Goal: Complete application form

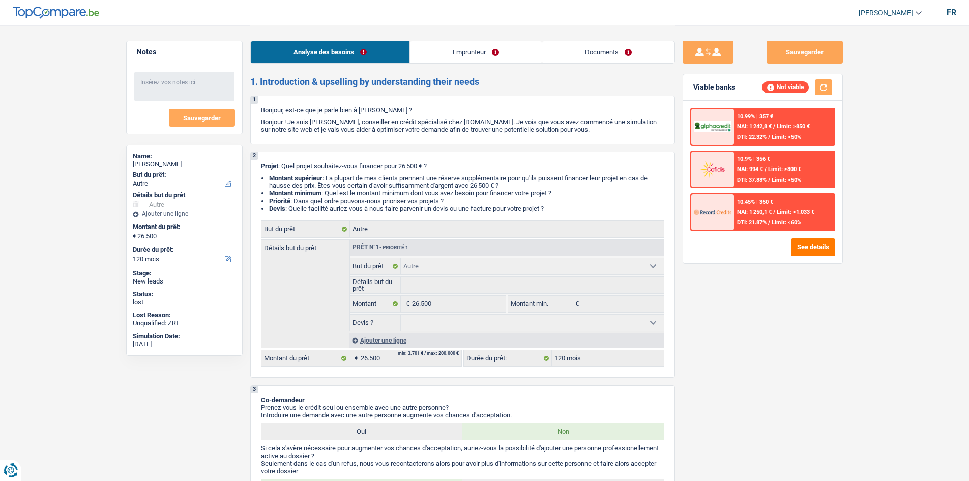
select select "other"
select select "120"
select select "other"
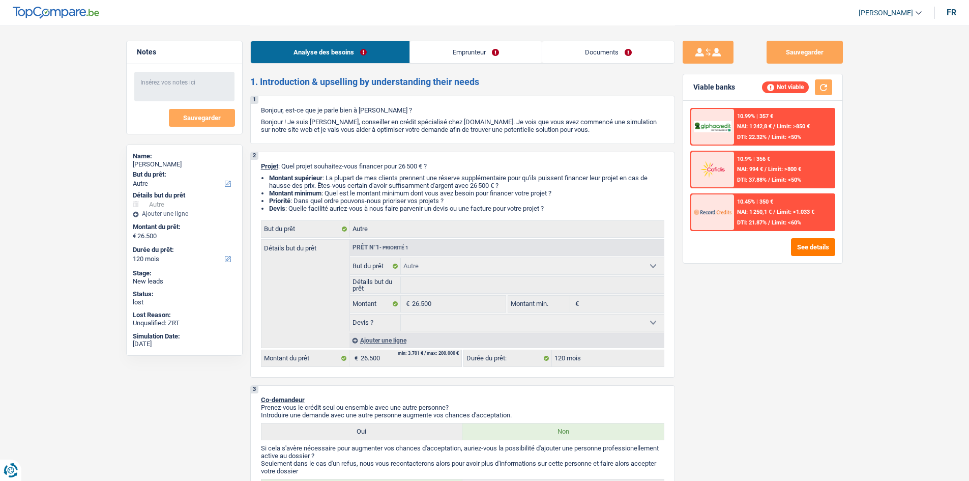
select select "120"
select select "housewife"
select select "netSalary"
select select "liveWithParents"
select select "other"
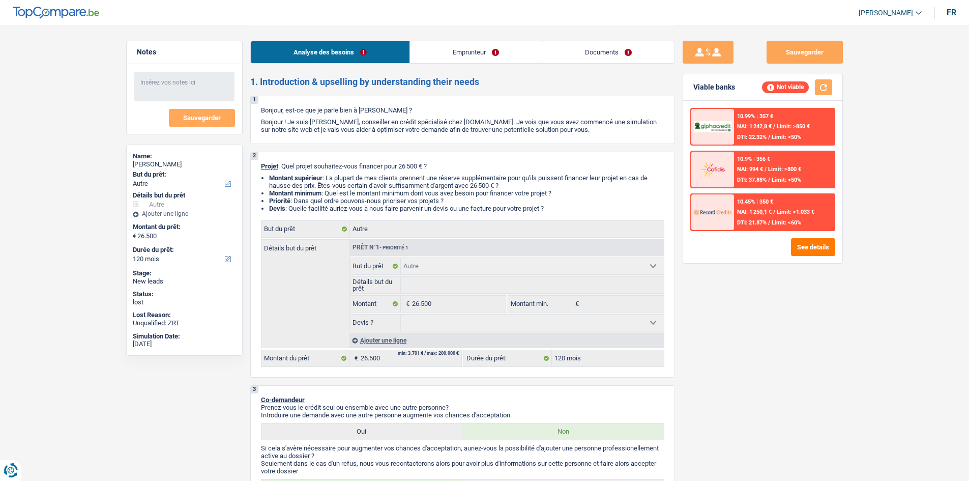
select select "other"
select select "120"
click at [167, 166] on div "Aurore PREVOT" at bounding box center [184, 164] width 103 height 8
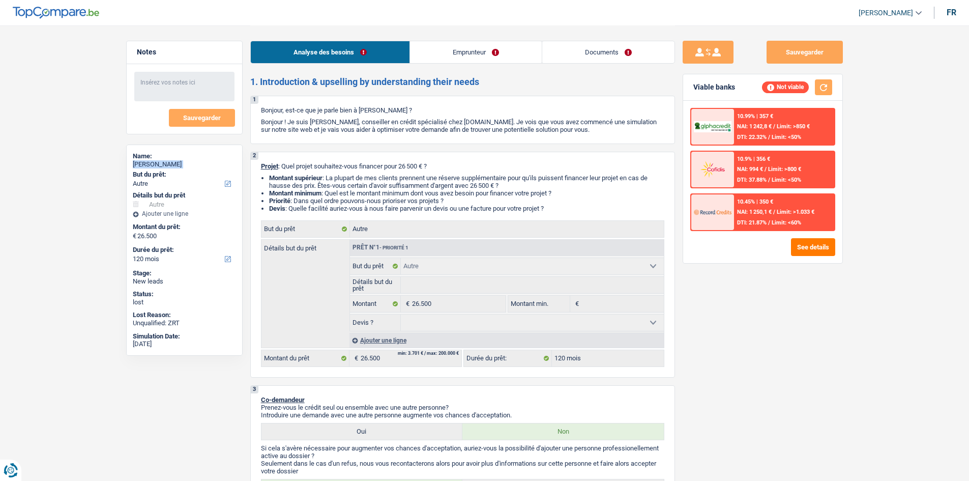
copy div "Aurore PREVOT"
click at [441, 44] on link "Emprunteur" at bounding box center [476, 52] width 132 height 22
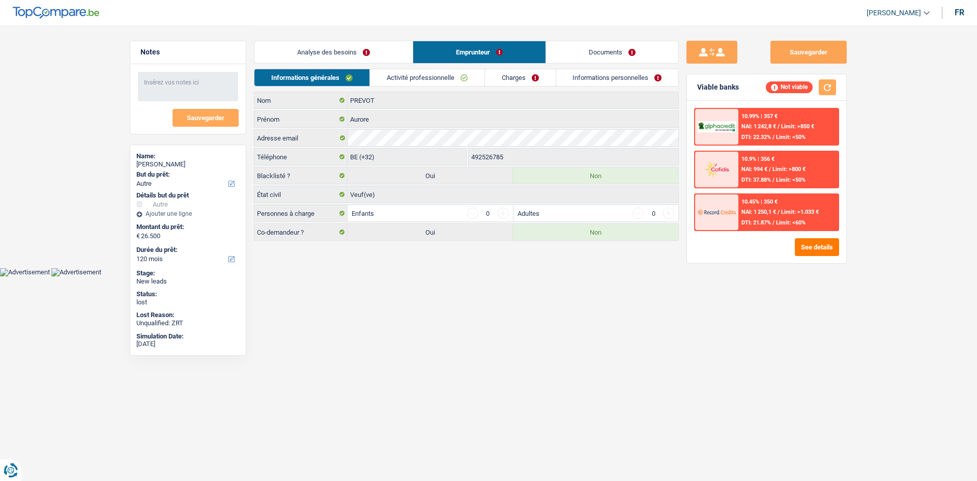
drag, startPoint x: 427, startPoint y: 72, endPoint x: 434, endPoint y: 76, distance: 7.8
click at [427, 72] on link "Activité professionnelle" at bounding box center [427, 77] width 114 height 17
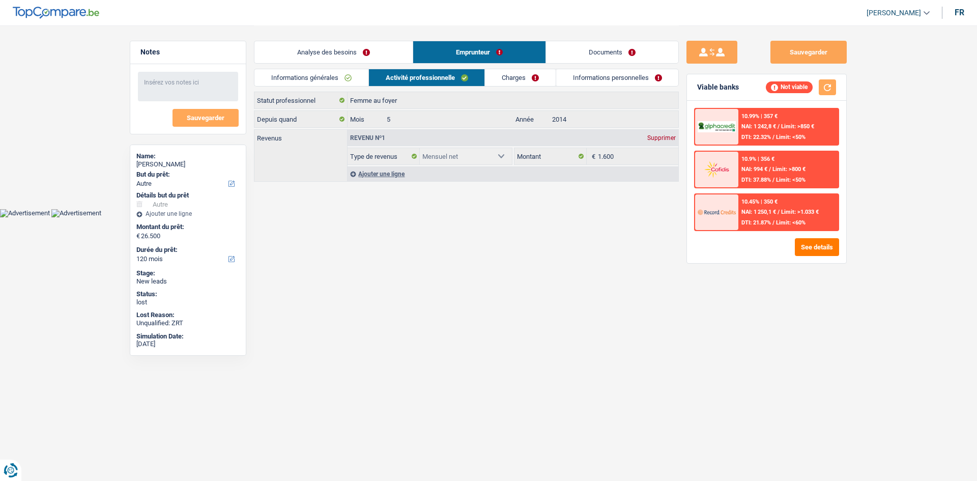
click at [505, 82] on link "Charges" at bounding box center [520, 77] width 71 height 17
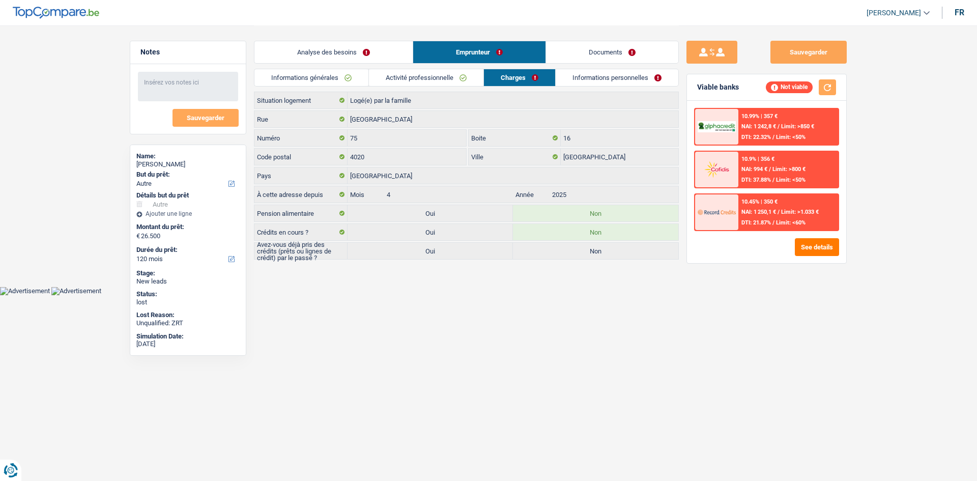
click at [453, 75] on link "Activité professionnelle" at bounding box center [426, 77] width 114 height 17
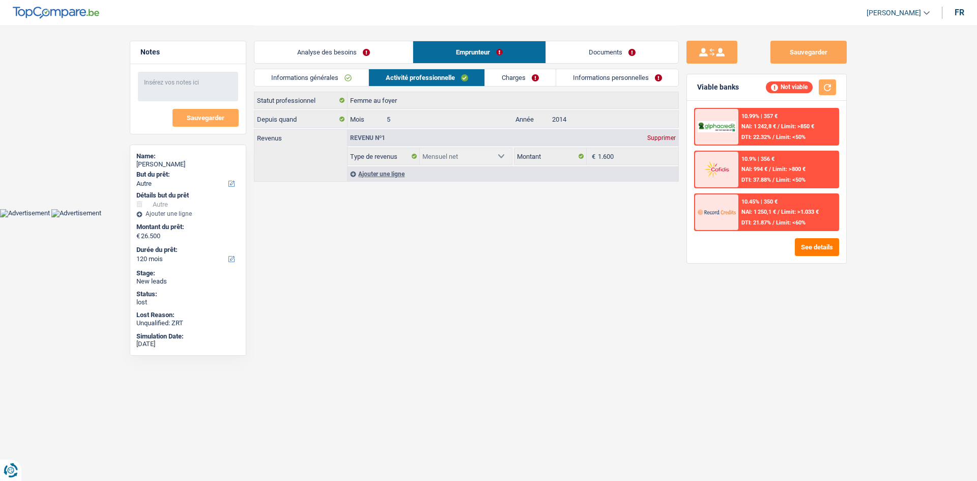
click at [526, 75] on link "Charges" at bounding box center [520, 77] width 71 height 17
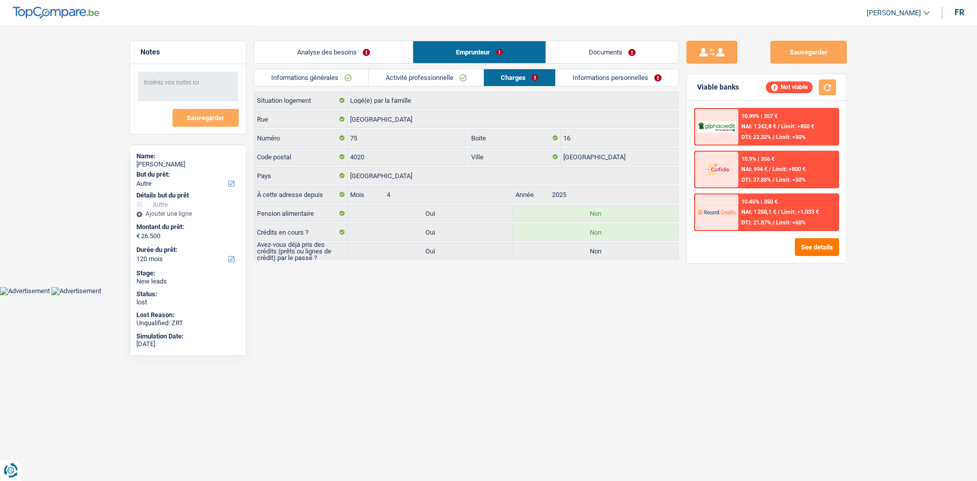
click at [588, 80] on link "Informations personnelles" at bounding box center [617, 77] width 123 height 17
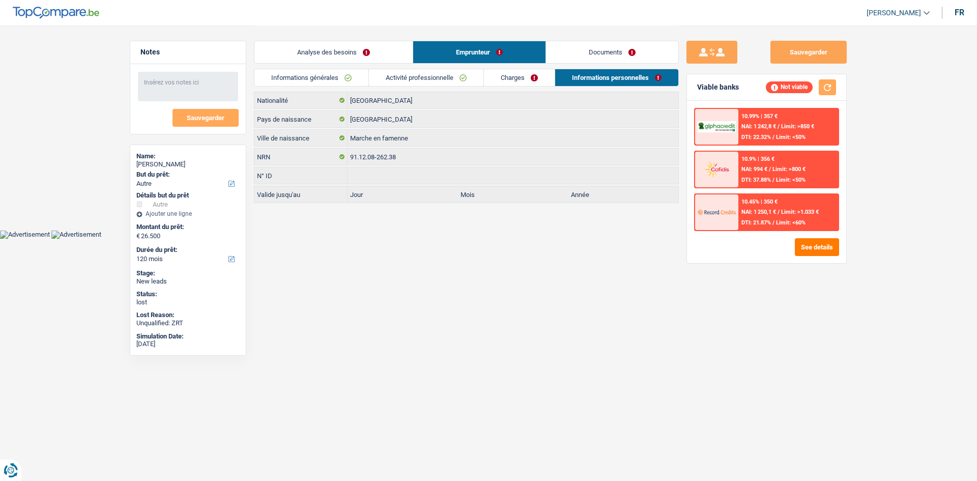
click at [596, 65] on div "Analyse des besoins Emprunteur Documents" at bounding box center [466, 46] width 425 height 43
click at [605, 47] on link "Documents" at bounding box center [612, 52] width 132 height 22
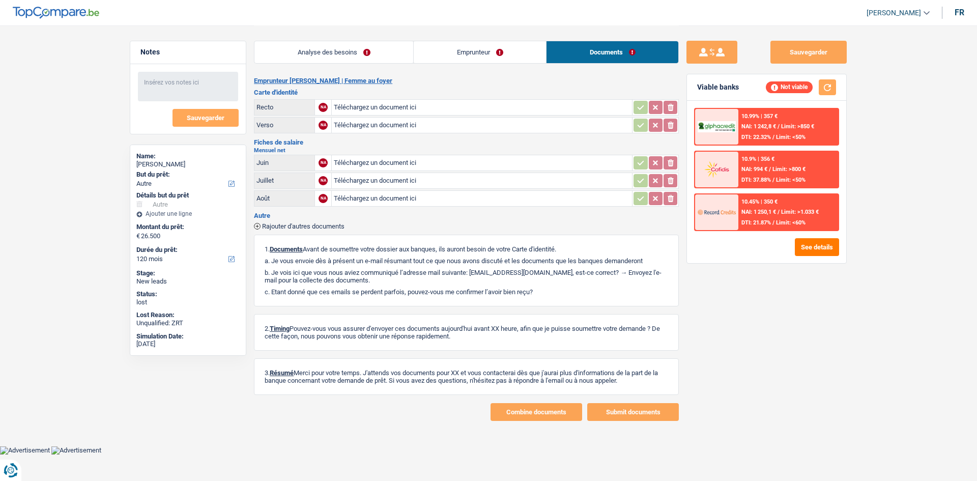
click at [352, 53] on link "Analyse des besoins" at bounding box center [333, 52] width 159 height 22
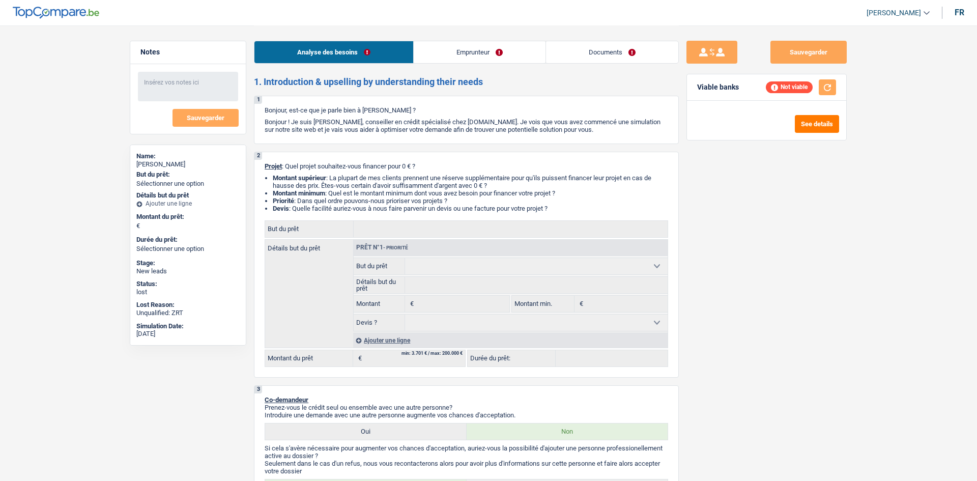
select select "publicEmployee"
select select "familyAllowances"
select select "netSalary"
select select "mealVouchers"
select select "rents"
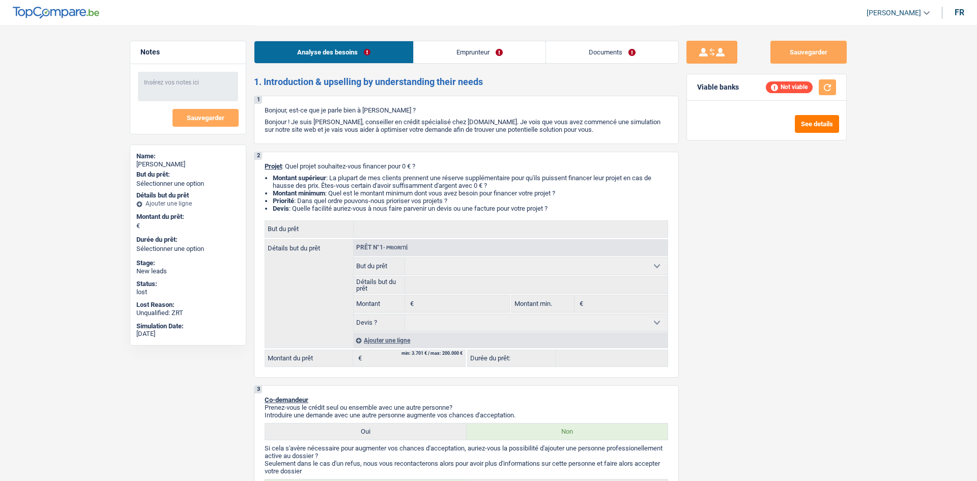
select select "personalLoan"
select select "other"
select select "48"
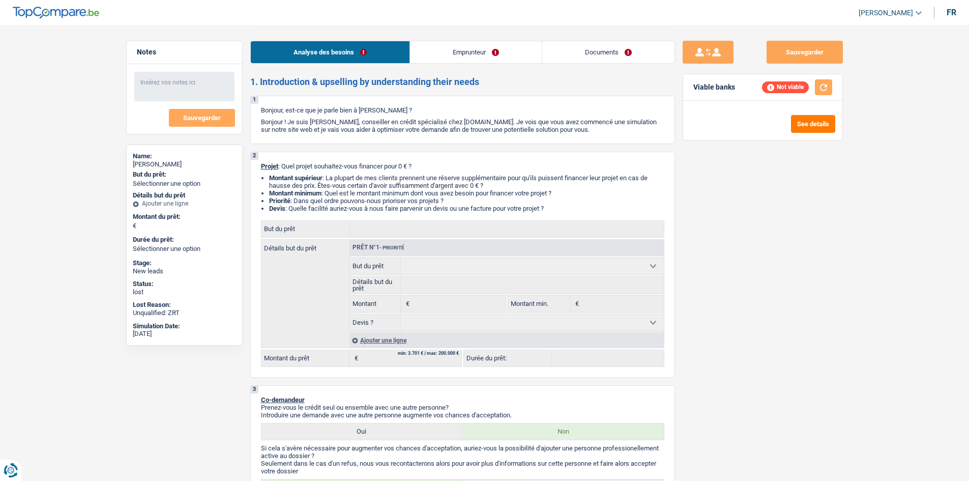
click at [171, 165] on div "[PERSON_NAME]" at bounding box center [184, 164] width 103 height 8
click at [171, 165] on div "Jeanne Sompo" at bounding box center [184, 164] width 103 height 8
copy div "Jeanne Sompo"
click at [436, 58] on link "Emprunteur" at bounding box center [476, 52] width 132 height 22
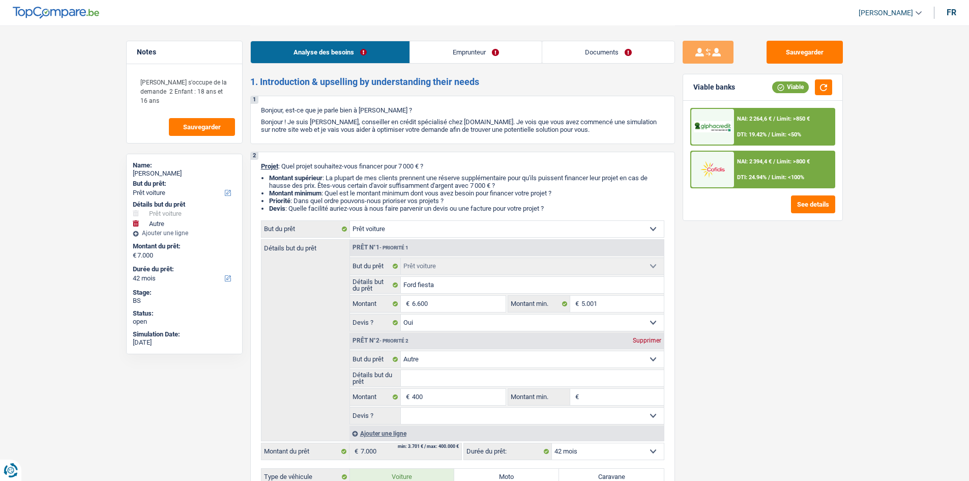
select select "car"
select select "other"
select select "42"
select select "car"
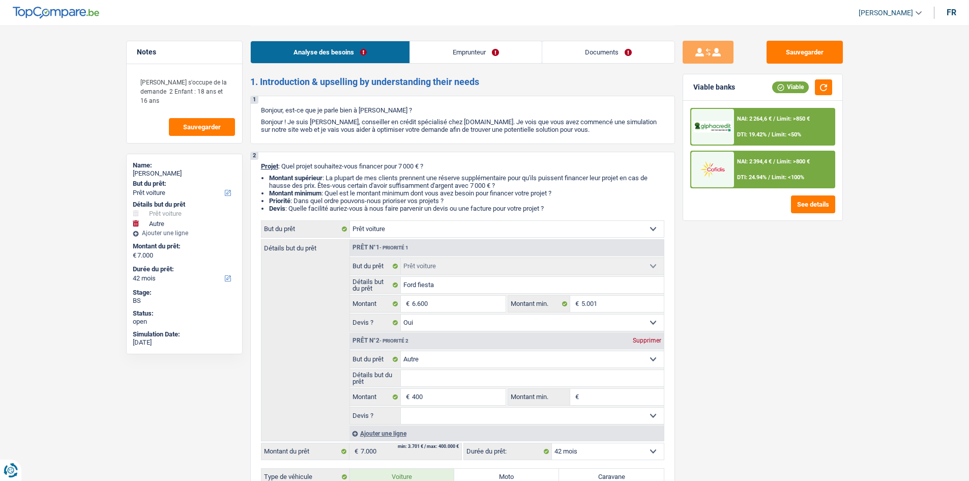
select select "car"
select select "yes"
select select "other"
select select "42"
select select "worker"
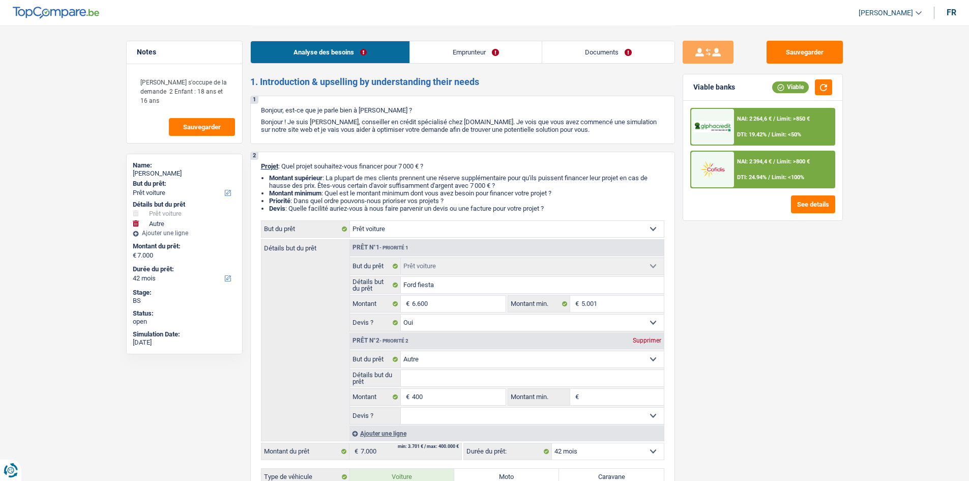
select select "familyAllowances"
select select "netSalary"
select select "mealVouchers"
select select "mutualityIndemnity"
select select "liveWithParents"
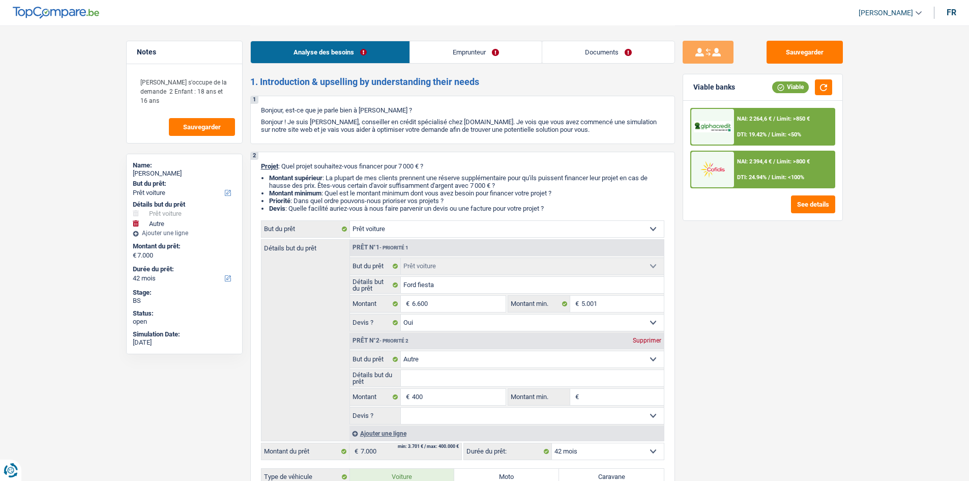
select select "carLoan"
select select "60"
select select "cardOrCredit"
select select "car"
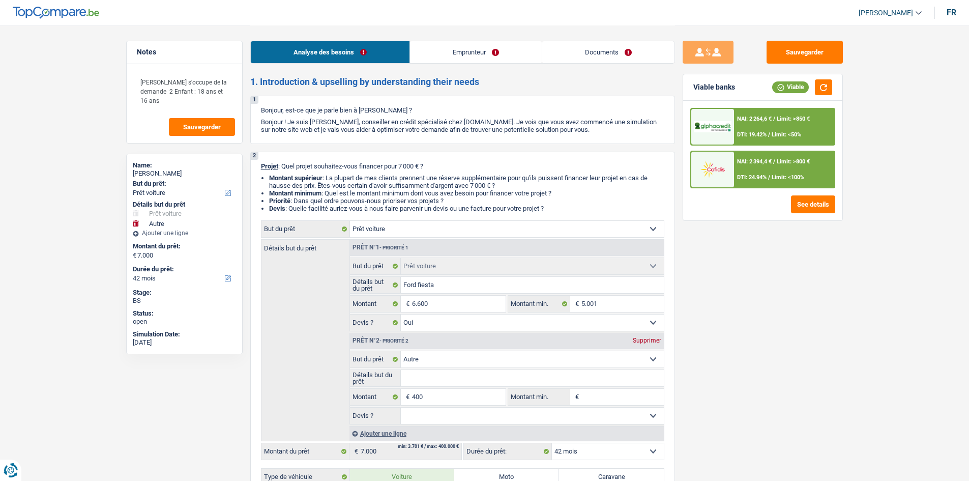
select select "yes"
select select "other"
select select "42"
click at [825, 371] on div "Sauvegarder Viable banks Viable NAI: 2 264,6 € / Limit: >850 € DTI: 19.42% / Li…" at bounding box center [763, 253] width 176 height 424
click at [595, 46] on link "Documents" at bounding box center [608, 52] width 132 height 22
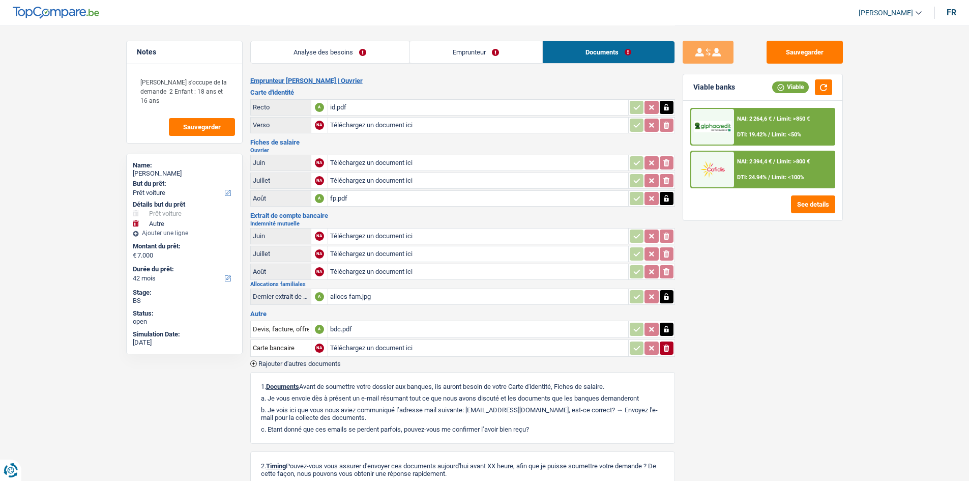
click at [455, 300] on div "allocs fam.jpg" at bounding box center [478, 296] width 296 height 15
drag, startPoint x: 377, startPoint y: 44, endPoint x: 382, endPoint y: 54, distance: 11.4
click at [377, 44] on link "Analyse des besoins" at bounding box center [330, 52] width 159 height 22
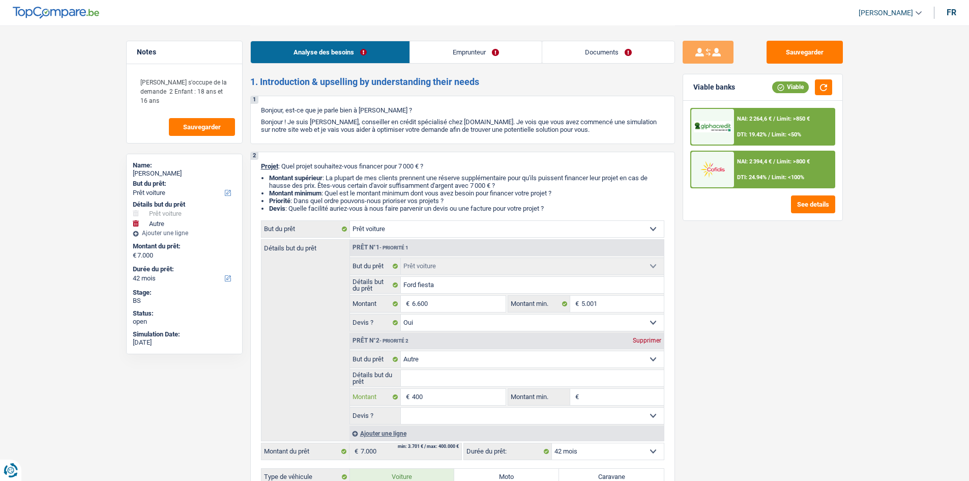
click at [452, 399] on input "400" at bounding box center [458, 397] width 93 height 16
type input "9"
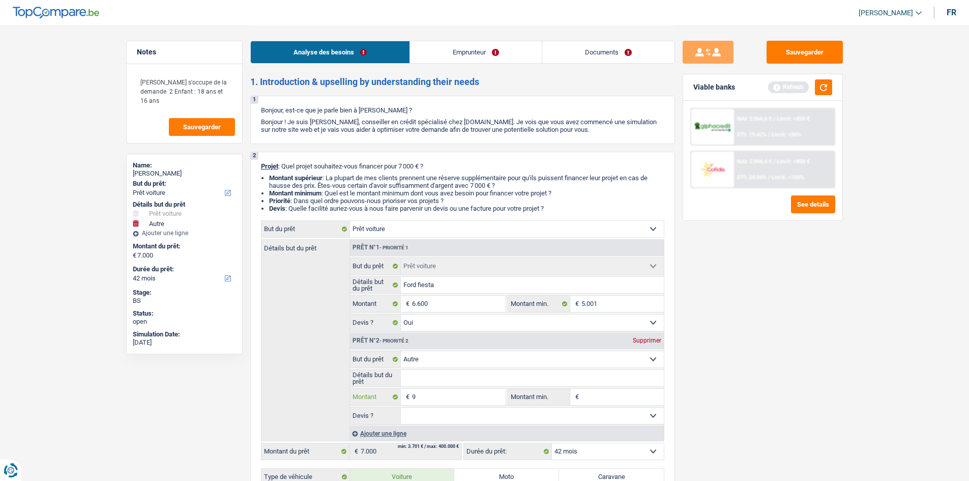
type input "90"
type input "901"
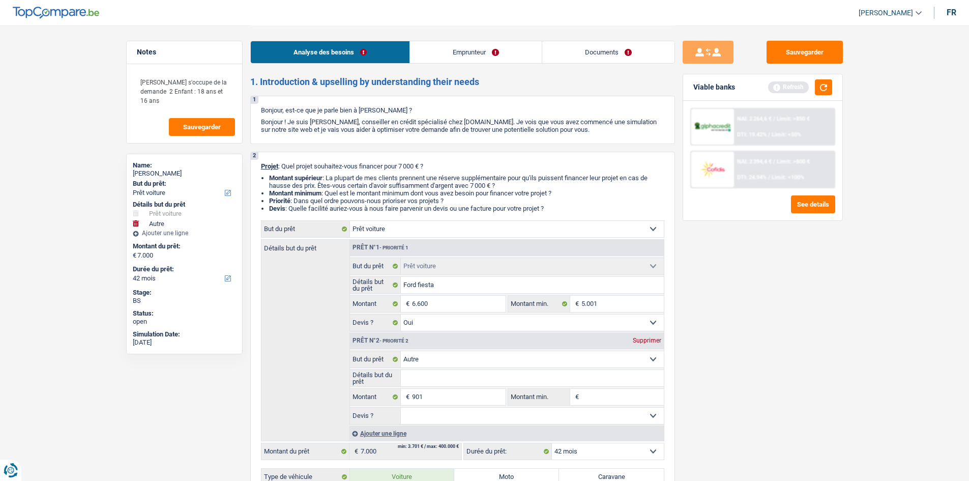
type input "7.501"
click at [744, 399] on div "Sauvegarder Viable banks Refresh NAI: 2 264,6 € / Limit: >850 € DTI: 19.42% / L…" at bounding box center [763, 253] width 176 height 424
select select "48"
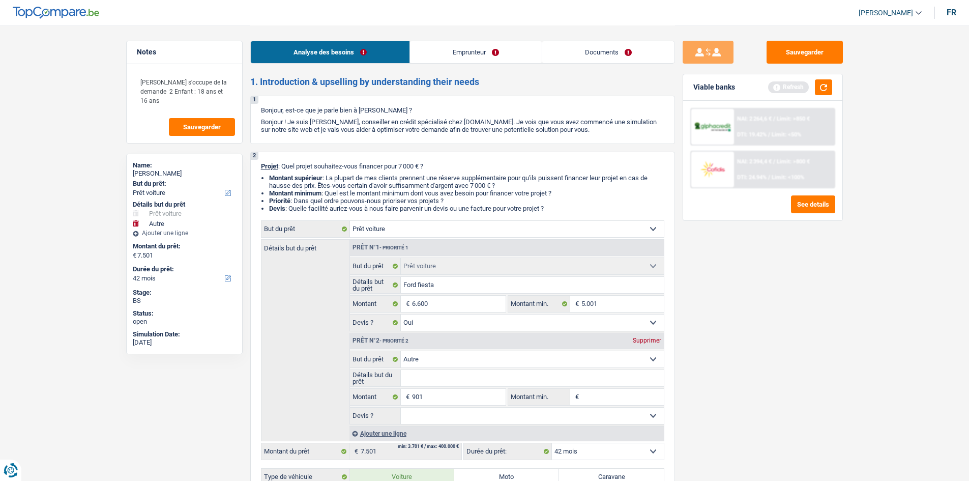
select select "48"
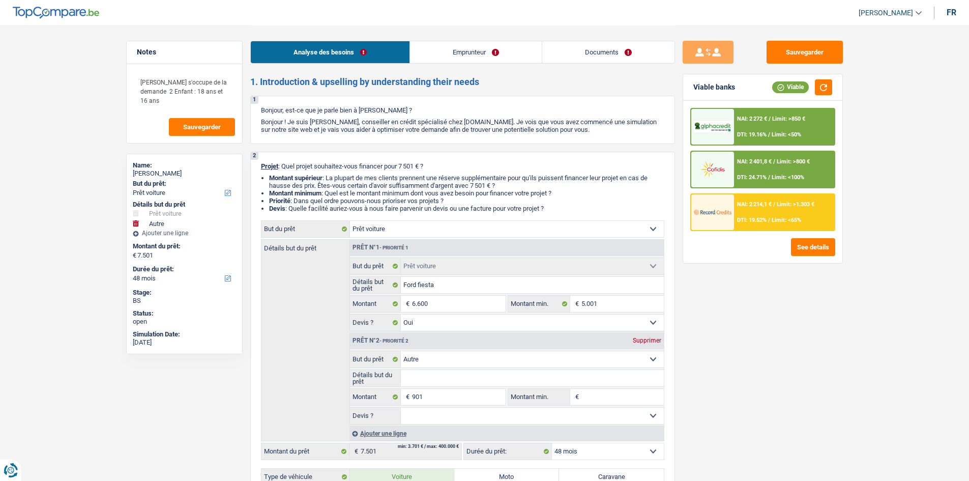
click at [775, 306] on div "Sauvegarder Viable banks Viable NAI: 2 272 € / Limit: >850 € DTI: 19.16% / Limi…" at bounding box center [763, 253] width 176 height 424
click at [448, 50] on link "Emprunteur" at bounding box center [476, 52] width 132 height 22
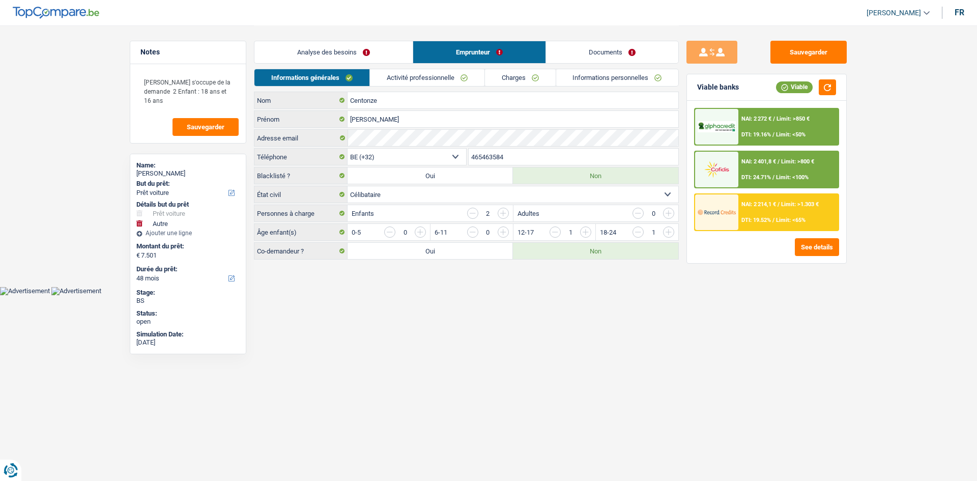
click at [428, 73] on link "Activité professionnelle" at bounding box center [427, 77] width 114 height 17
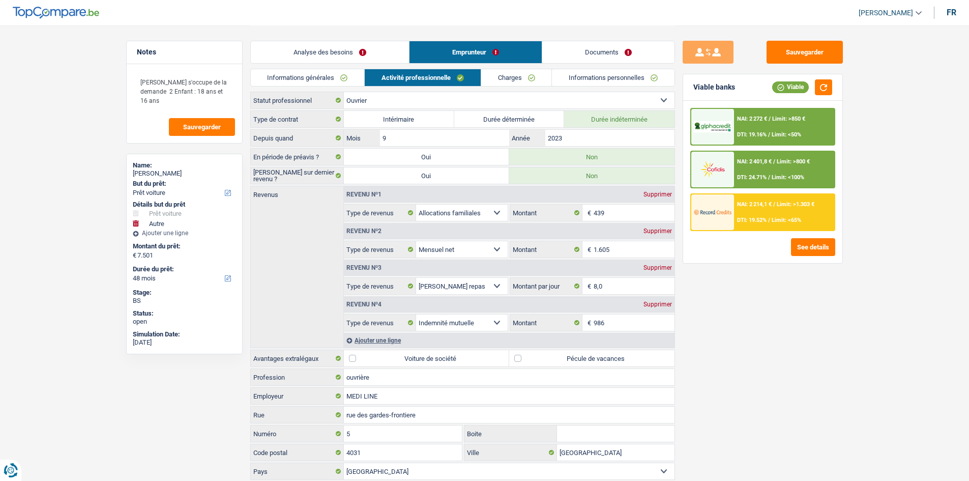
click at [779, 352] on div "Sauvegarder Viable banks Viable NAI: 2 272 € / Limit: >850 € DTI: 19.16% / Limi…" at bounding box center [763, 253] width 176 height 424
click at [781, 350] on div "Sauvegarder Viable banks Viable NAI: 2 272 € / Limit: >850 € DTI: 19.16% / Limi…" at bounding box center [763, 253] width 176 height 424
click at [534, 81] on link "Charges" at bounding box center [516, 77] width 71 height 17
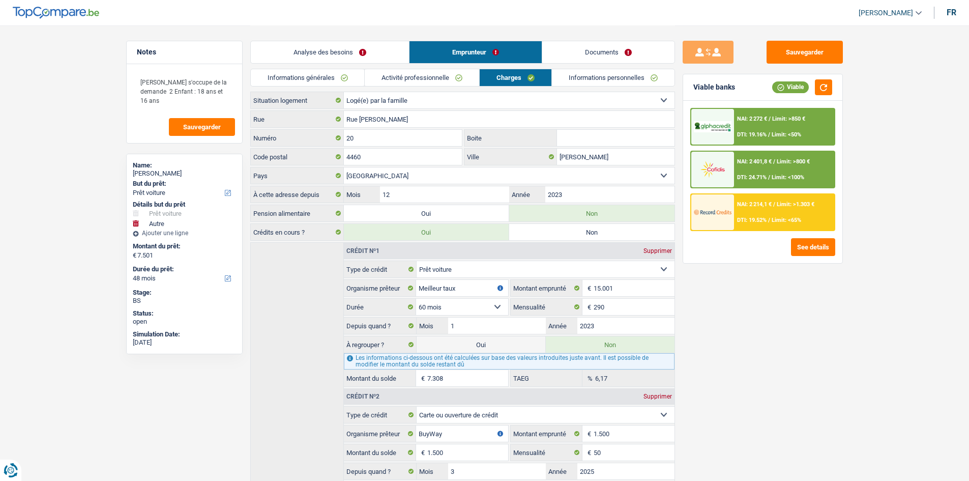
click at [580, 77] on link "Informations personnelles" at bounding box center [613, 77] width 123 height 17
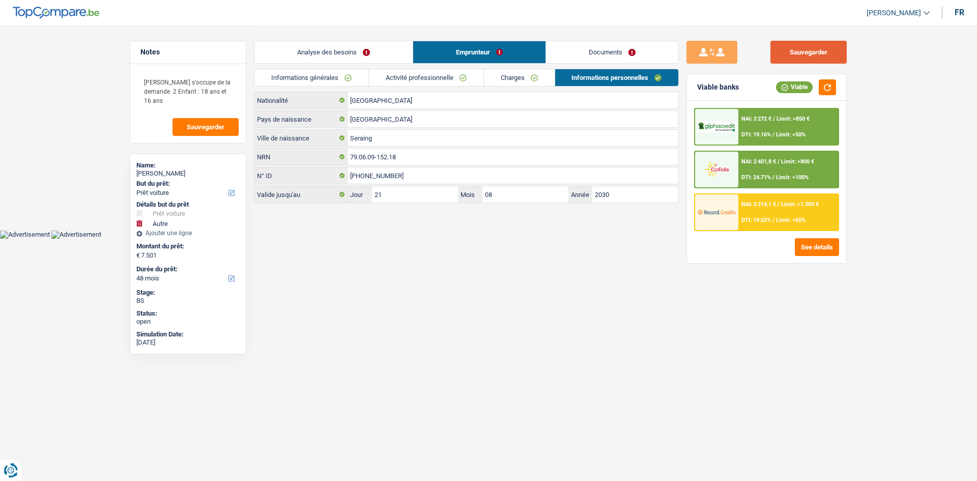
click at [825, 46] on button "Sauvegarder" at bounding box center [808, 52] width 76 height 23
click at [676, 239] on html "Vous avez le contrôle de vos données Nous utilisons des cookies, tout comme nos…" at bounding box center [488, 119] width 977 height 239
click at [827, 38] on div "Sauvegarder Viable banks Viable NAI: 2 272 € / Limit: >850 € DTI: 19.16% / Limi…" at bounding box center [767, 114] width 176 height 179
click at [825, 46] on button "Sauvegarder" at bounding box center [808, 52] width 76 height 23
